Goal: Information Seeking & Learning: Learn about a topic

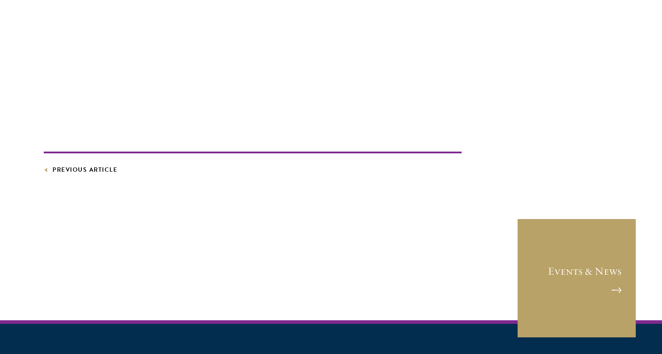
scroll to position [3201, 0]
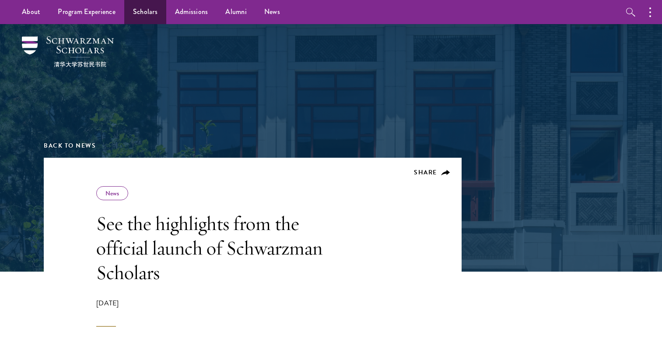
click at [148, 13] on link "Scholars" at bounding box center [145, 12] width 42 height 24
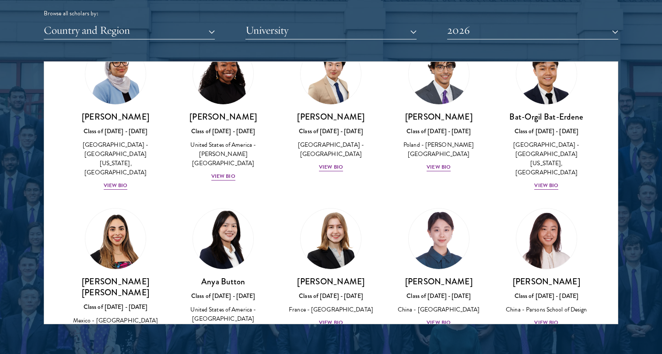
scroll to position [566, 0]
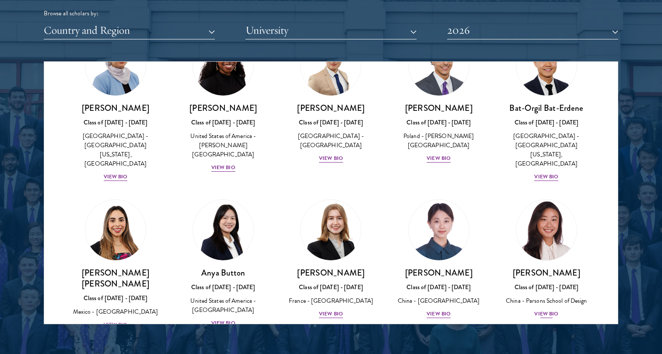
click at [555, 197] on img at bounding box center [547, 230] width 67 height 67
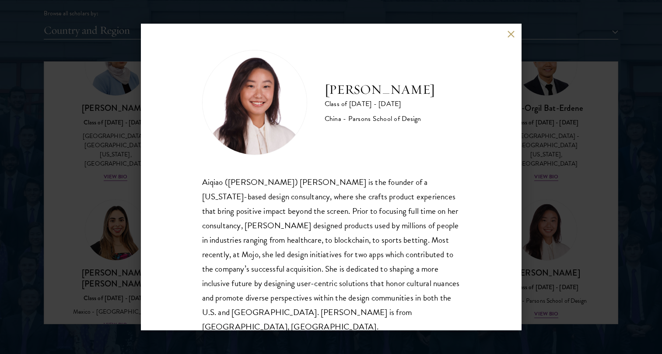
click at [537, 170] on div "Melinda Chen Class of 2025 - 2026 China - Parsons School of Design Aiqiao (Meli…" at bounding box center [331, 177] width 662 height 354
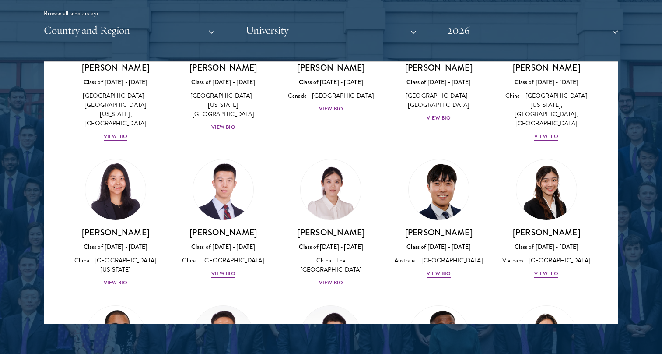
scroll to position [2425, 0]
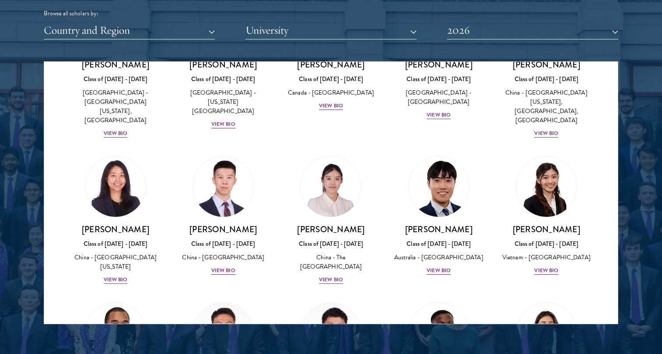
click at [314, 299] on img at bounding box center [331, 332] width 67 height 67
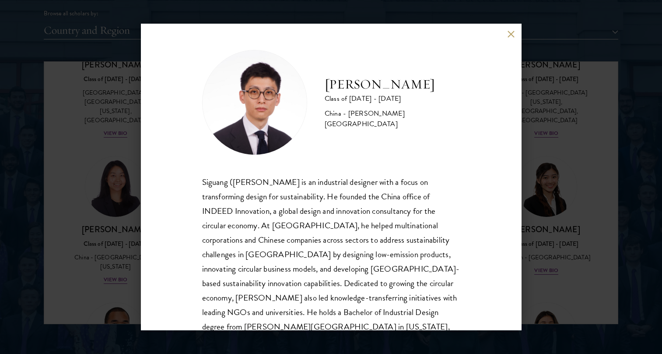
click at [551, 138] on div "Dominic Ma Class of 2025 - 2026 China - Pratt Institute Siguang (Dominic) Ma is…" at bounding box center [331, 177] width 662 height 354
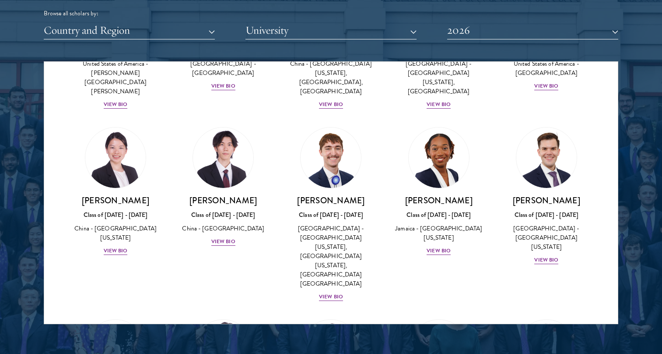
scroll to position [4219, 0]
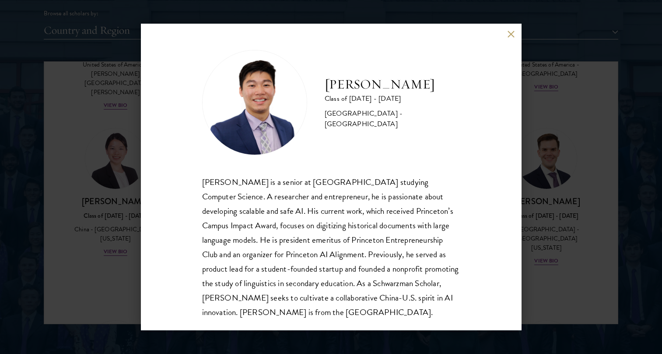
click at [548, 94] on div "James Zhang Class of 2025 - 2026 United States of America - Princeton Universit…" at bounding box center [331, 177] width 662 height 354
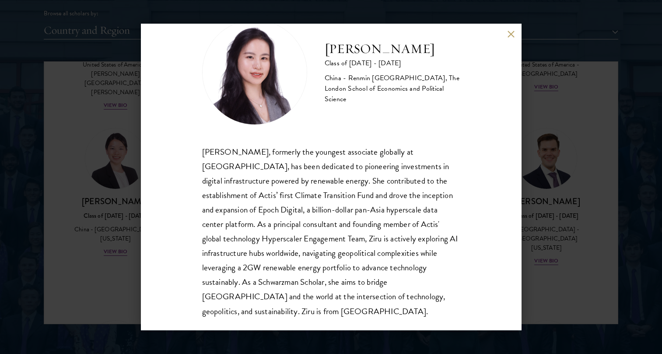
scroll to position [30, 0]
click at [550, 141] on div "Adele Zhong Class of 2025 - 2026 China - Renmin University of China, The London…" at bounding box center [331, 177] width 662 height 354
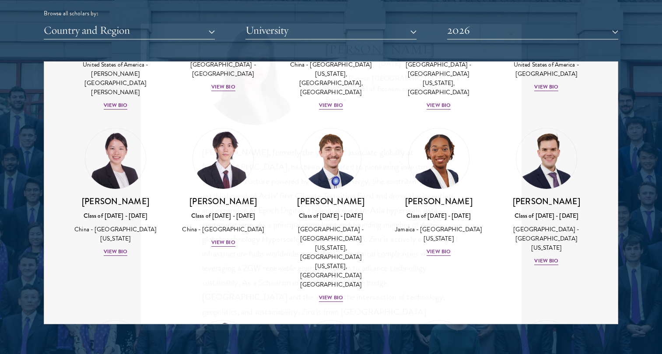
click at [569, 181] on div "Adele Zhong Class of 2025 - 2026 China - Renmin University of China, The London…" at bounding box center [331, 177] width 662 height 354
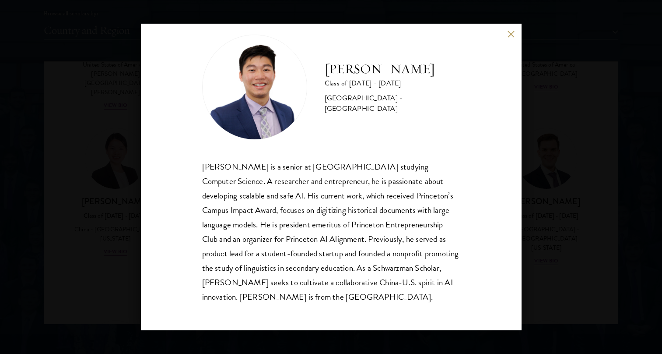
scroll to position [15, 0]
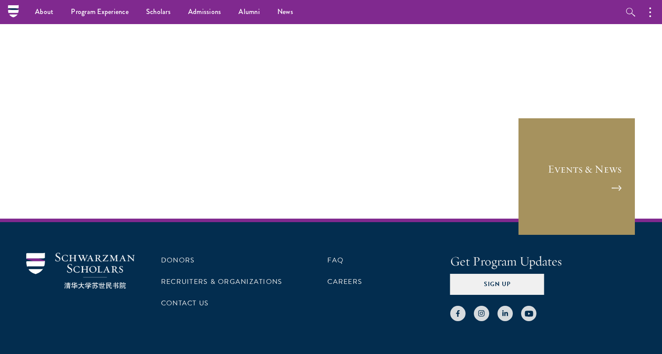
scroll to position [3650, 0]
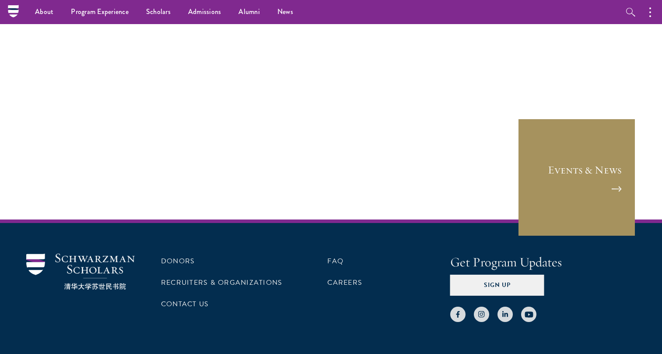
click at [550, 140] on link "Events & News" at bounding box center [577, 177] width 118 height 118
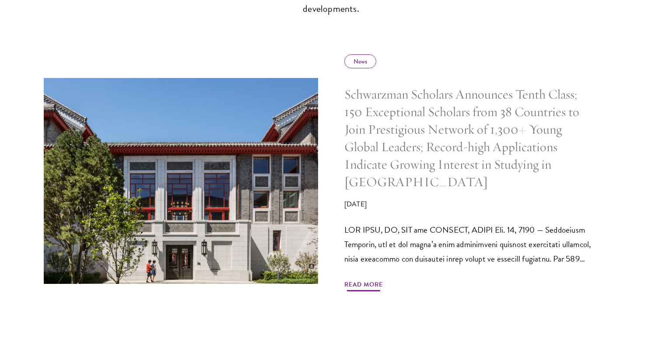
scroll to position [398, 0]
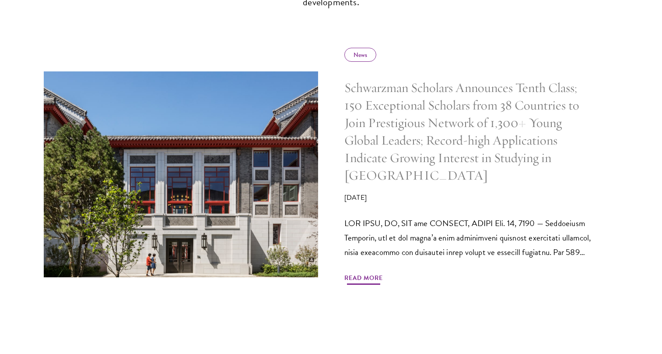
click at [362, 272] on span "Read More" at bounding box center [364, 279] width 39 height 14
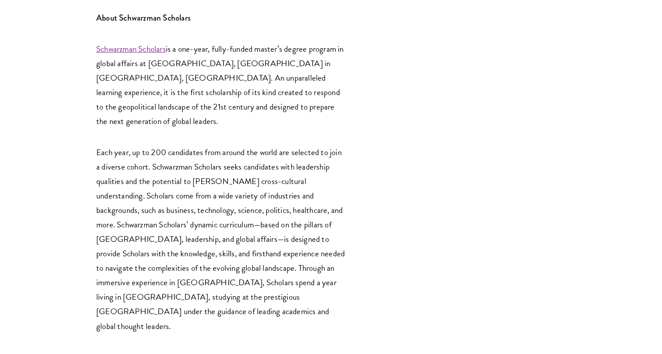
scroll to position [2193, 0]
